Goal: Task Accomplishment & Management: Manage account settings

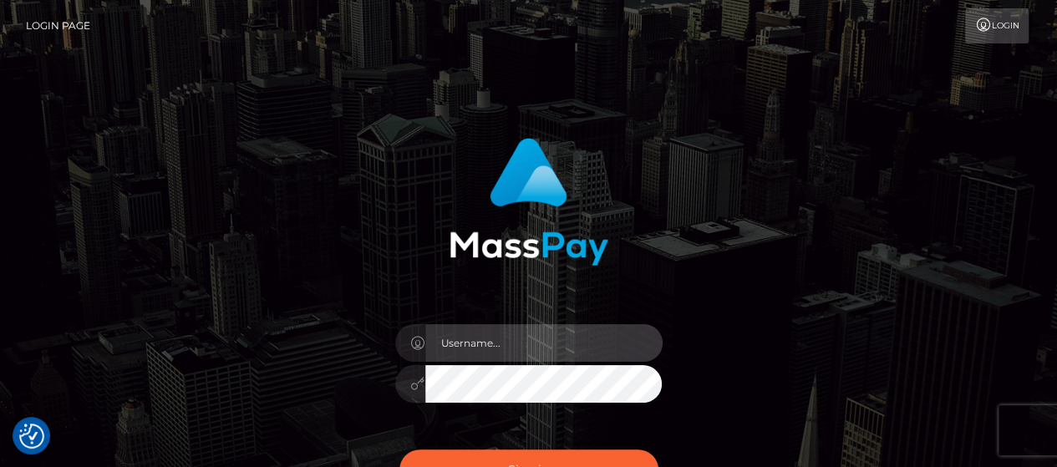
click at [527, 360] on input "text" at bounding box center [543, 343] width 237 height 38
type input "[EMAIL_ADDRESS][DOMAIN_NAME]"
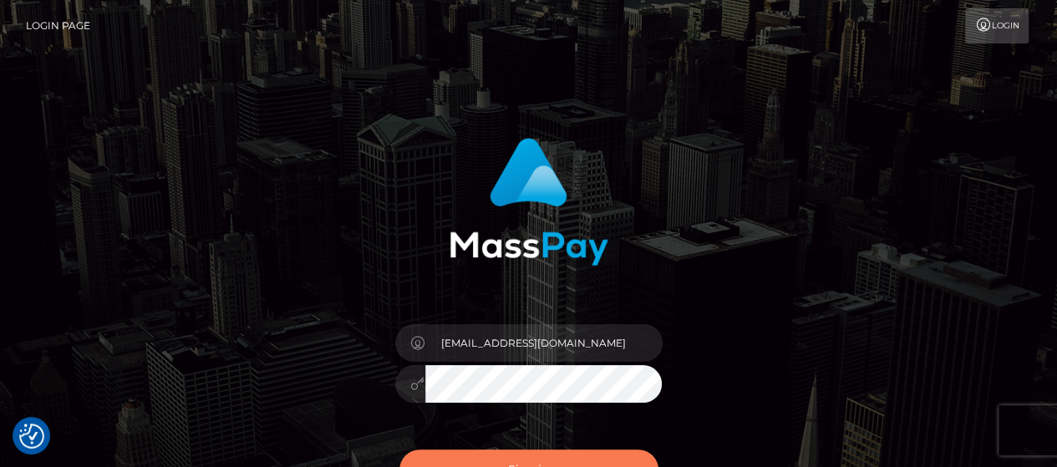
click at [485, 456] on button "Sign in" at bounding box center [529, 470] width 259 height 41
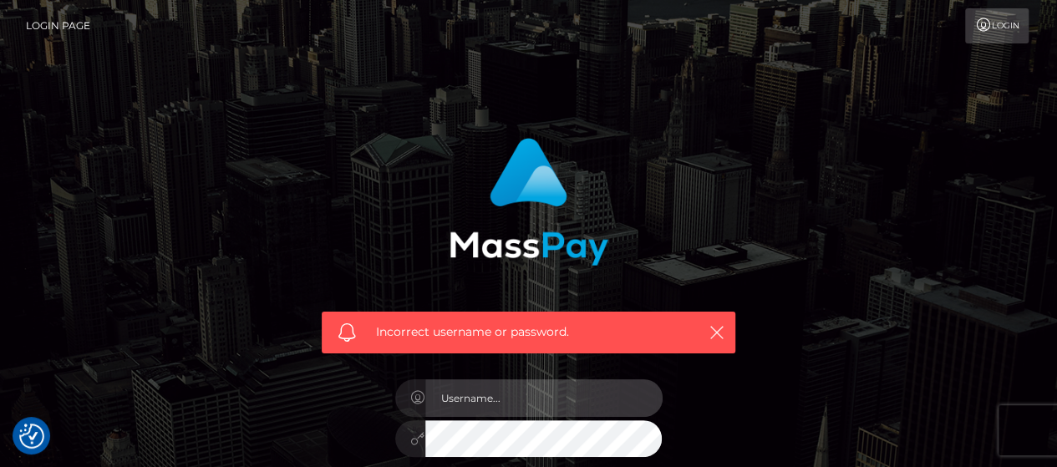
click at [523, 392] on input "text" at bounding box center [543, 398] width 237 height 38
type input "[EMAIL_ADDRESS][DOMAIN_NAME]"
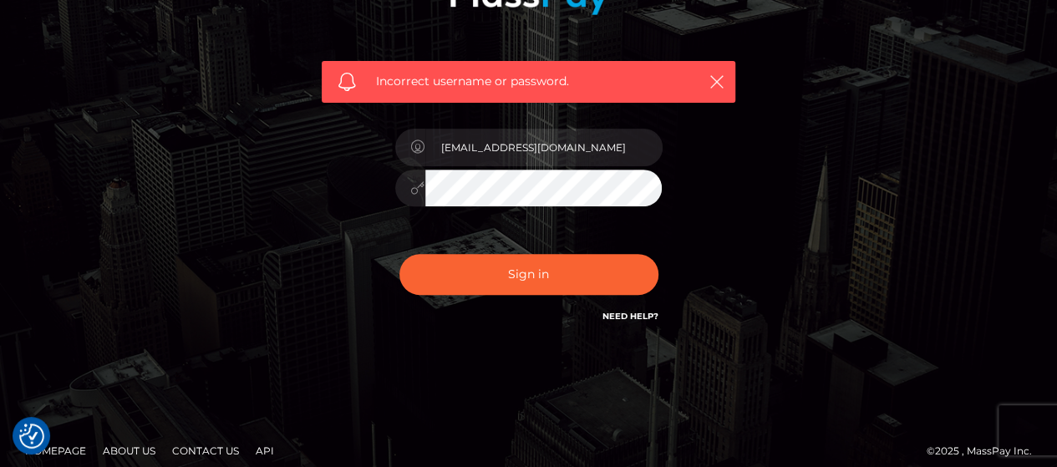
scroll to position [167, 0]
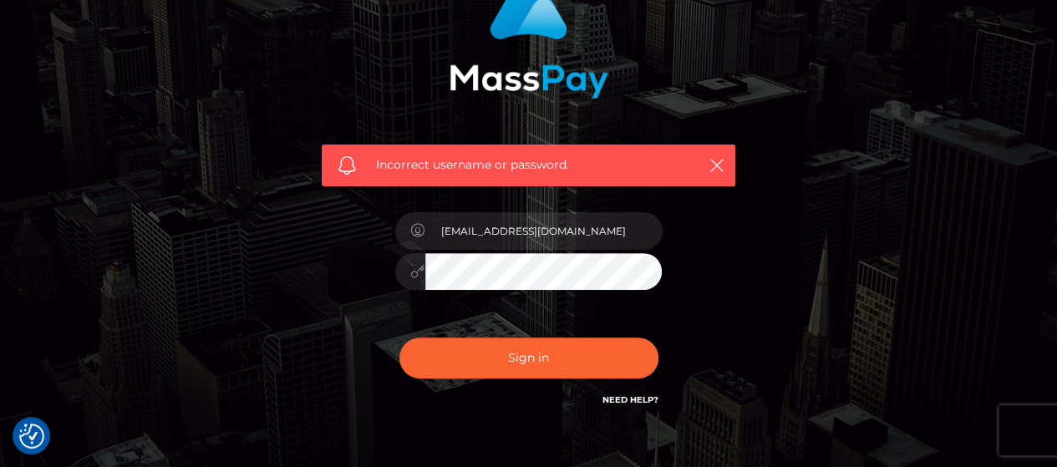
click at [592, 293] on div "[EMAIL_ADDRESS][DOMAIN_NAME]" at bounding box center [529, 264] width 293 height 128
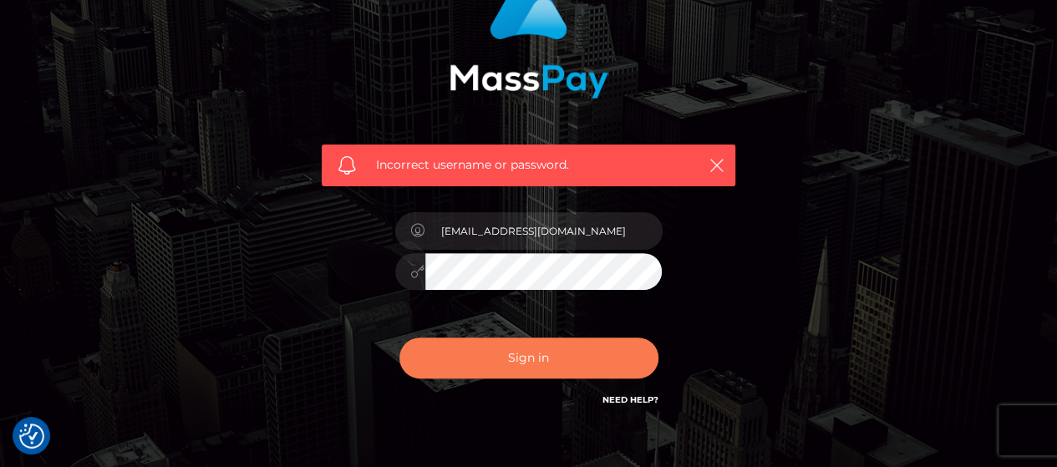
click at [582, 359] on button "Sign in" at bounding box center [529, 358] width 259 height 41
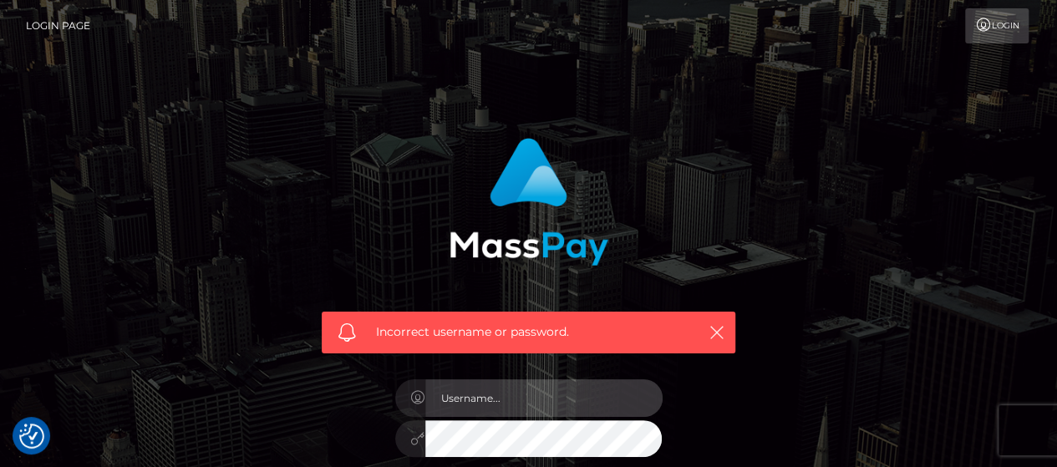
click at [448, 404] on input "text" at bounding box center [543, 398] width 237 height 38
type input "[EMAIL_ADDRESS][DOMAIN_NAME]"
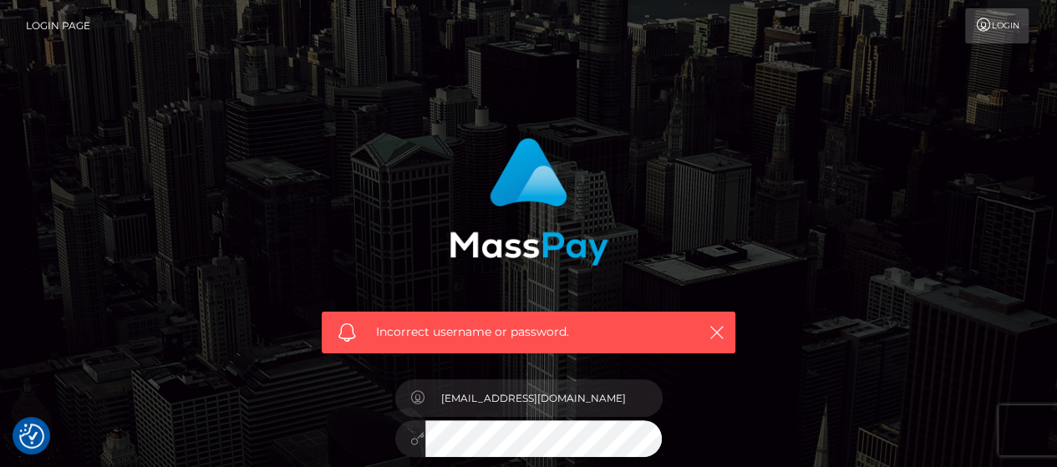
click at [849, 379] on div "Incorrect username or password. garn3tamatistayperla@gmail.com" at bounding box center [529, 365] width 953 height 481
click at [1003, 26] on link "Login" at bounding box center [997, 25] width 64 height 35
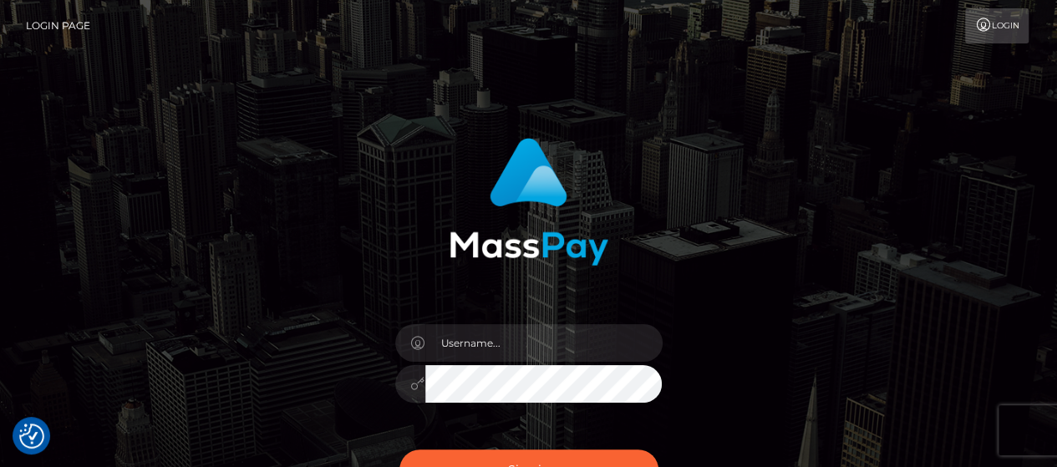
type input "[EMAIL_ADDRESS][DOMAIN_NAME]"
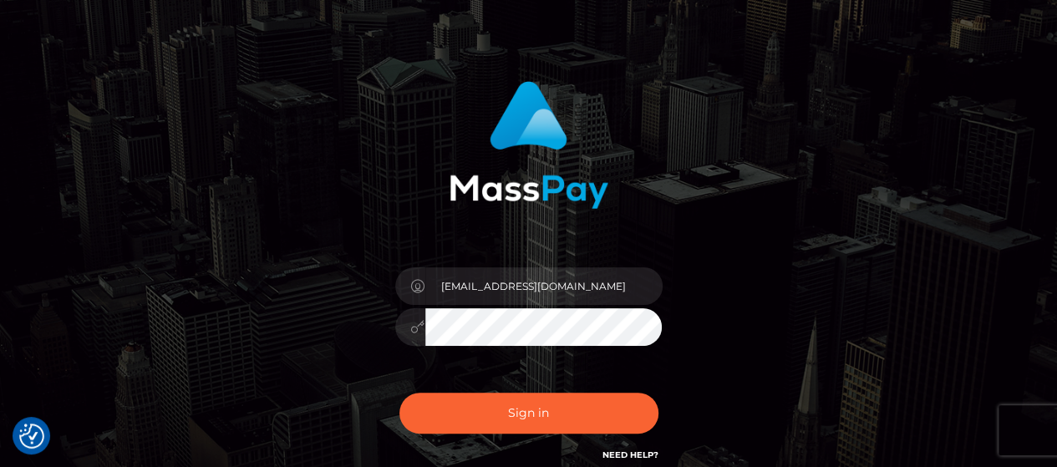
scroll to position [84, 0]
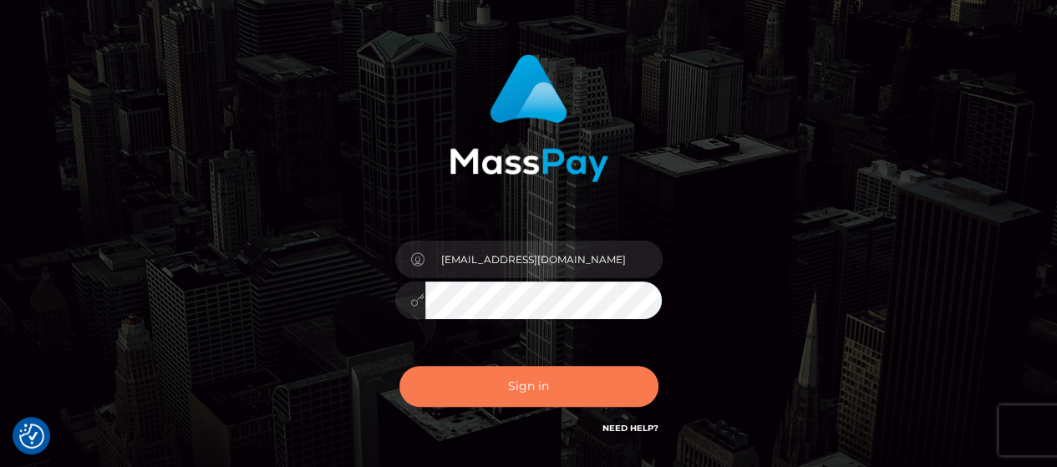
click at [608, 383] on button "Sign in" at bounding box center [529, 386] width 259 height 41
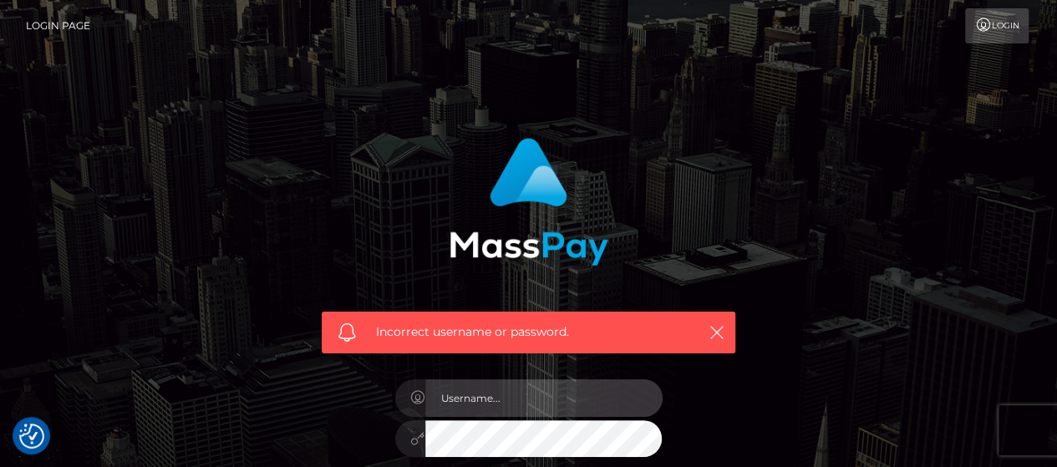
click at [532, 395] on input "text" at bounding box center [543, 398] width 237 height 38
type input "[EMAIL_ADDRESS][DOMAIN_NAME]"
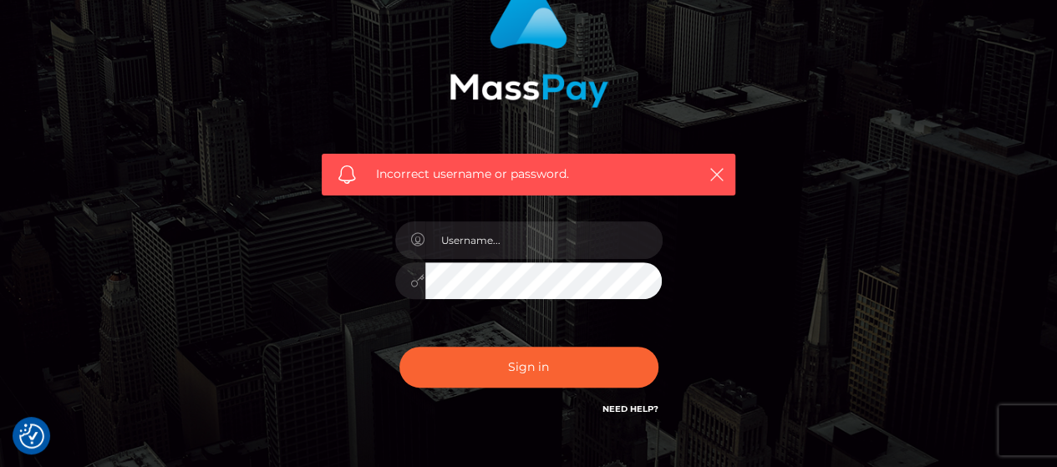
scroll to position [251, 0]
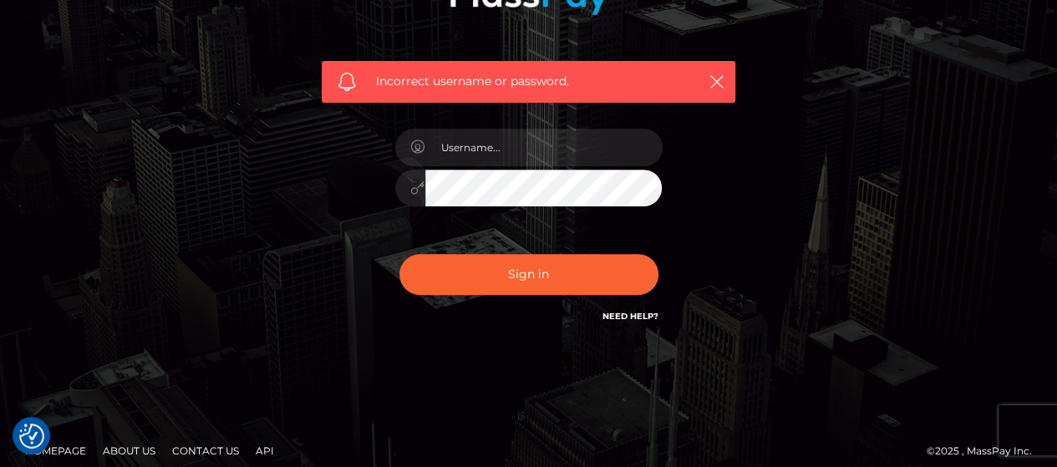
click at [621, 312] on link "Need Help?" at bounding box center [631, 316] width 56 height 11
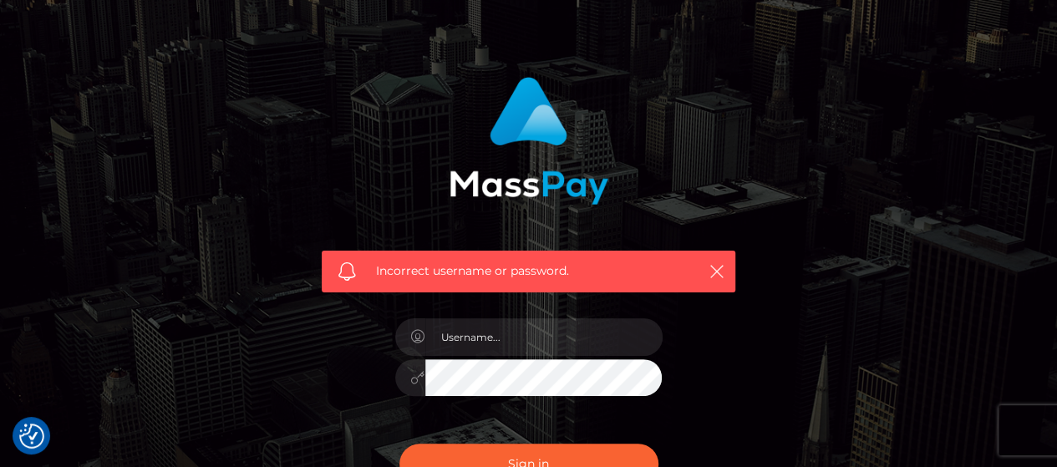
scroll to position [0, 0]
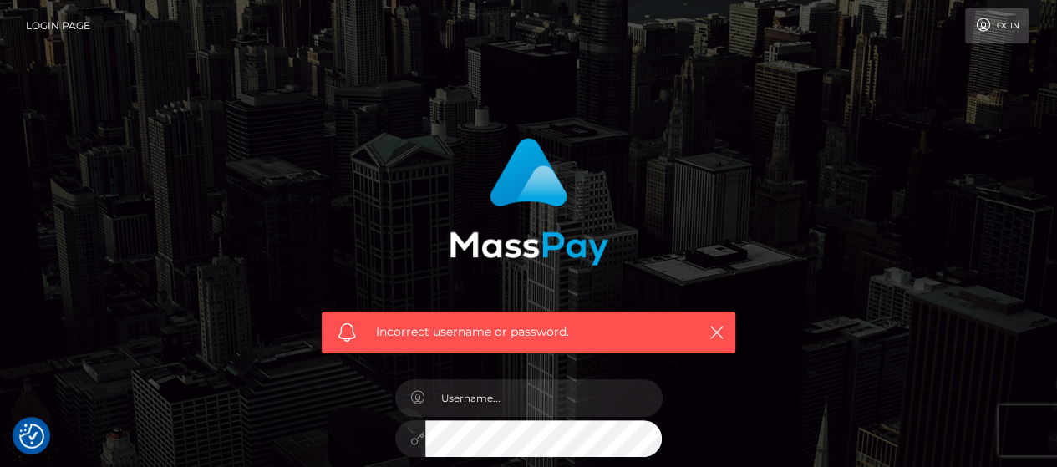
click at [67, 28] on link "Login Page" at bounding box center [58, 25] width 64 height 35
